Goal: Task Accomplishment & Management: Complete application form

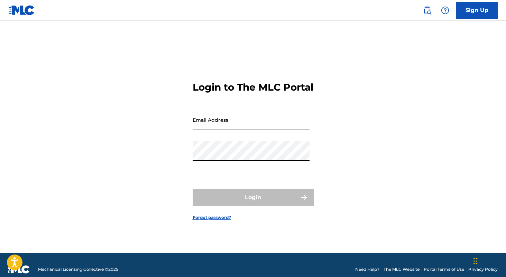
type input "[EMAIL_ADDRESS][DOMAIN_NAME]"
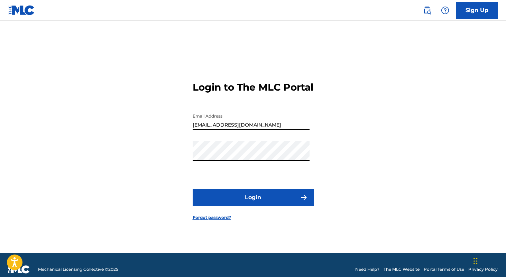
click at [251, 195] on button "Login" at bounding box center [253, 197] width 121 height 17
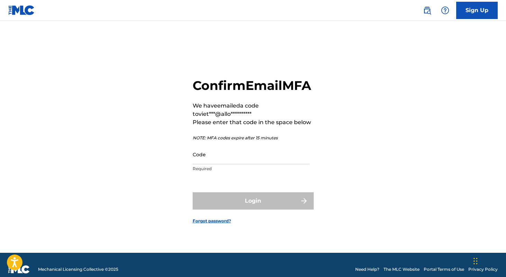
click at [233, 164] on input "Code" at bounding box center [251, 155] width 117 height 20
paste input "560428"
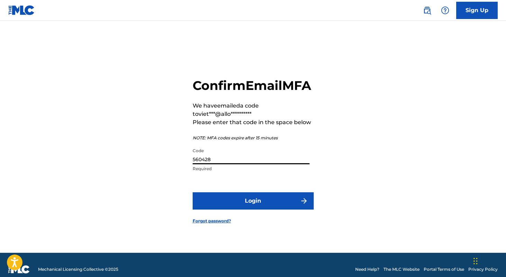
type input "560428"
click at [234, 203] on button "Login" at bounding box center [253, 200] width 121 height 17
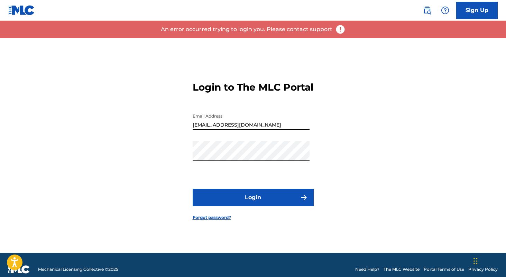
click at [241, 205] on button "Login" at bounding box center [253, 197] width 121 height 17
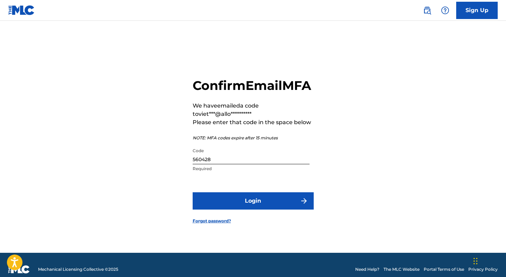
click at [245, 164] on input "560428" at bounding box center [251, 155] width 117 height 20
paste input "08943"
type input "089438"
click at [249, 204] on button "Login" at bounding box center [253, 200] width 121 height 17
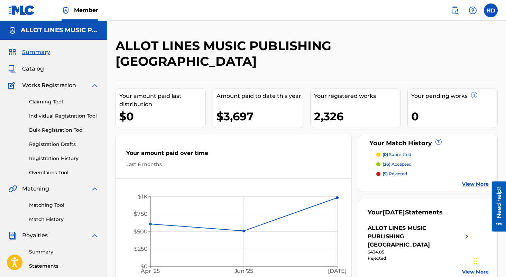
click at [60, 131] on link "Bulk Registration Tool" at bounding box center [64, 130] width 70 height 7
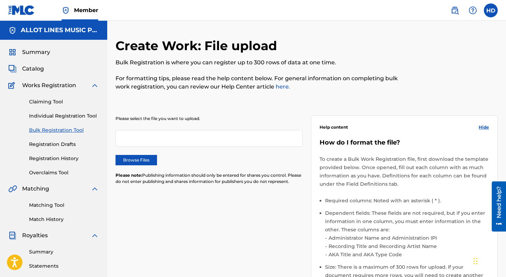
click at [60, 159] on link "Registration History" at bounding box center [64, 158] width 70 height 7
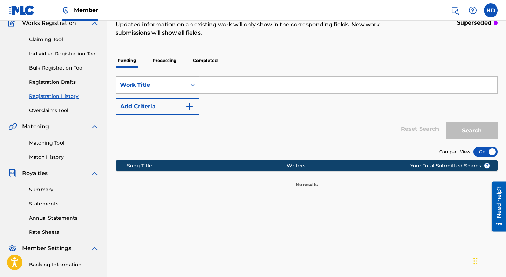
scroll to position [46, 0]
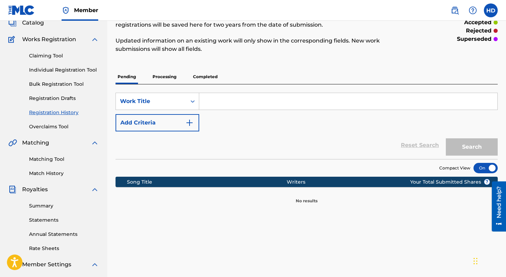
click at [198, 76] on p "Completed" at bounding box center [205, 77] width 29 height 15
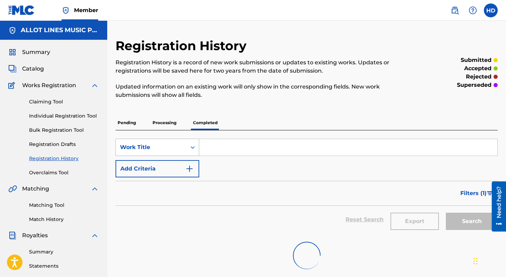
click at [188, 146] on div "Search Form" at bounding box center [192, 147] width 12 height 12
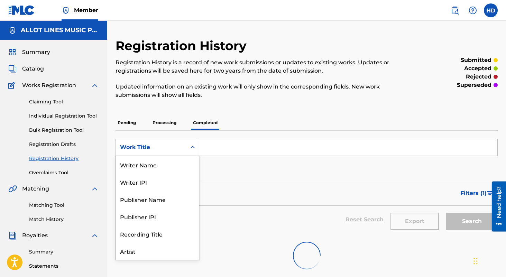
scroll to position [35, 0]
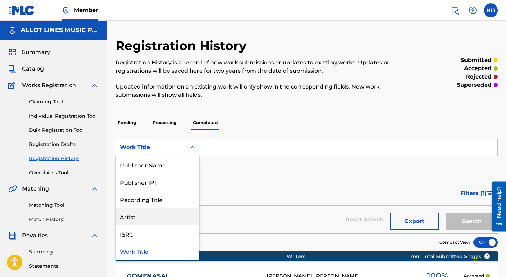
click at [162, 223] on div "Artist" at bounding box center [157, 216] width 83 height 17
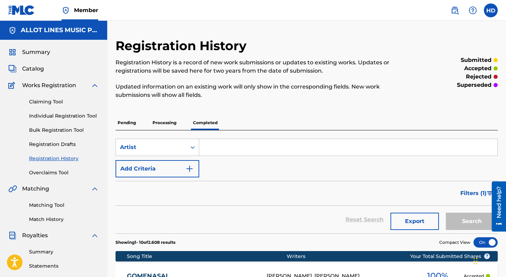
click at [235, 146] on input "Search Form" at bounding box center [348, 147] width 298 height 17
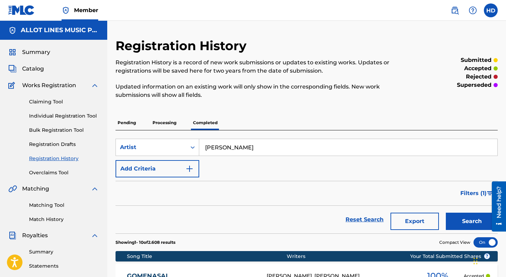
type input "[PERSON_NAME]"
click at [446, 213] on button "Search" at bounding box center [472, 221] width 52 height 17
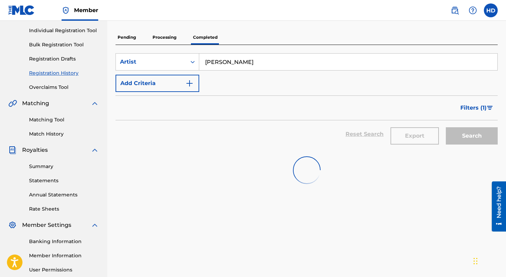
scroll to position [88, 0]
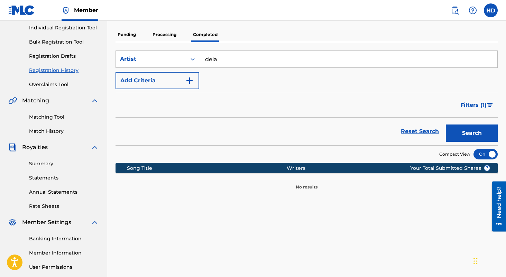
click at [349, 116] on div "Filters ( 1 )" at bounding box center [307, 105] width 382 height 25
click at [232, 53] on input "dela" at bounding box center [348, 59] width 298 height 17
paste input "[PERSON_NAME]"
type input "[PERSON_NAME]"
click at [470, 136] on button "Search" at bounding box center [472, 133] width 52 height 17
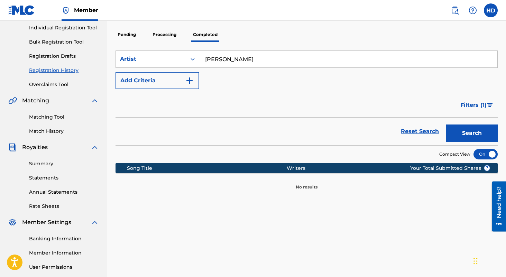
click at [66, 48] on div "Claiming Tool Individual Registration Tool Bulk Registration Tool Registration …" at bounding box center [53, 44] width 91 height 87
click at [71, 39] on link "Bulk Registration Tool" at bounding box center [64, 41] width 70 height 7
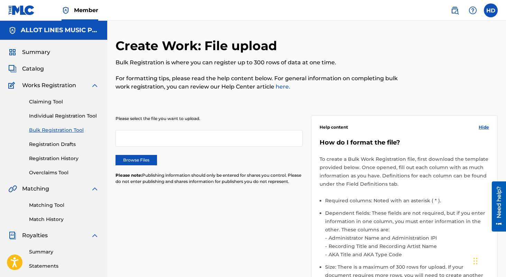
click at [141, 156] on label "Browse Files" at bounding box center [137, 160] width 42 height 10
click at [0, 0] on input "Browse Files" at bounding box center [0, 0] width 0 height 0
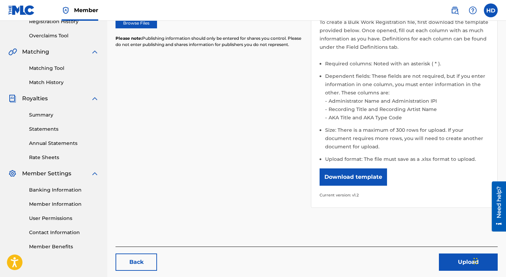
scroll to position [171, 0]
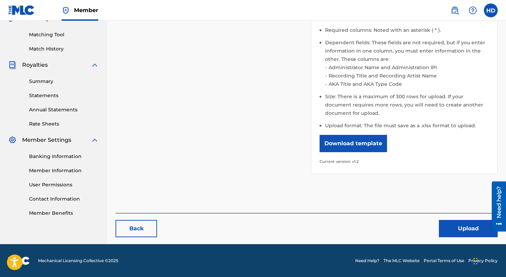
click at [447, 233] on button "Upload" at bounding box center [468, 228] width 59 height 17
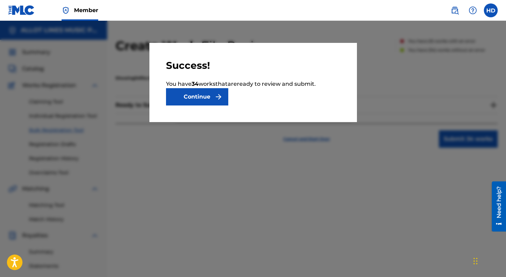
click at [219, 99] on img "submit" at bounding box center [219, 97] width 8 height 8
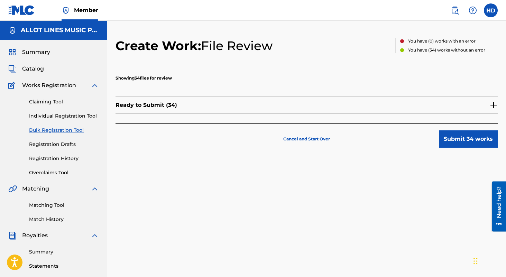
click at [473, 146] on button "Submit 34 works" at bounding box center [468, 138] width 59 height 17
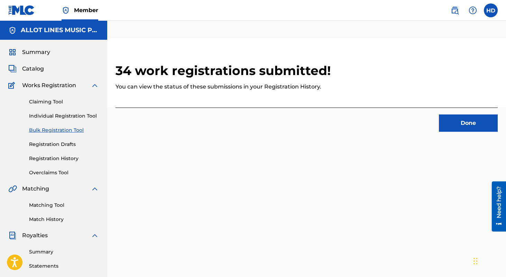
click at [454, 124] on button "Done" at bounding box center [468, 123] width 59 height 17
